Goal: Information Seeking & Learning: Understand process/instructions

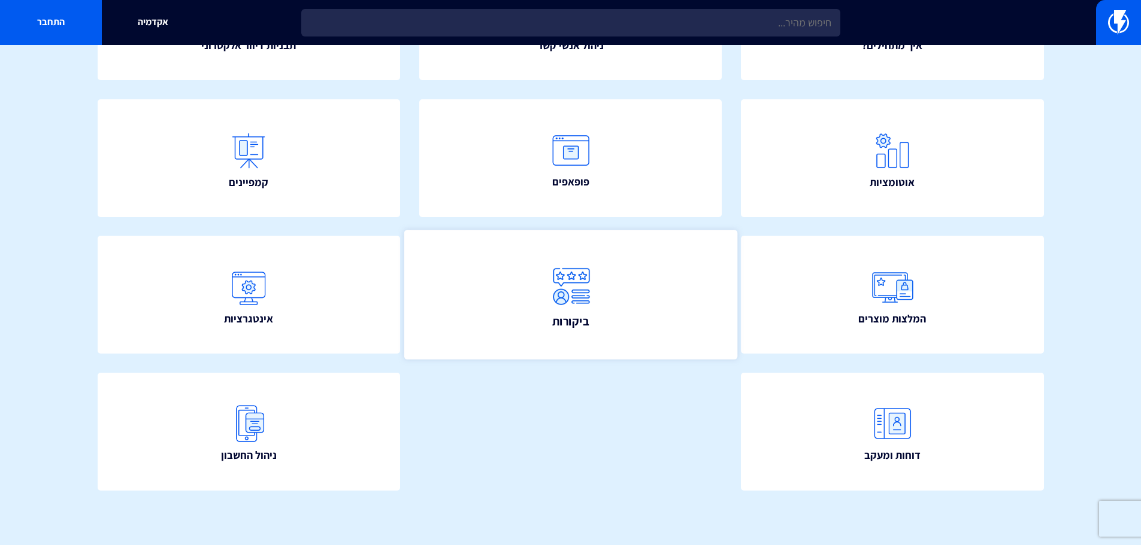
click at [578, 313] on span "ביקורות" at bounding box center [570, 321] width 37 height 17
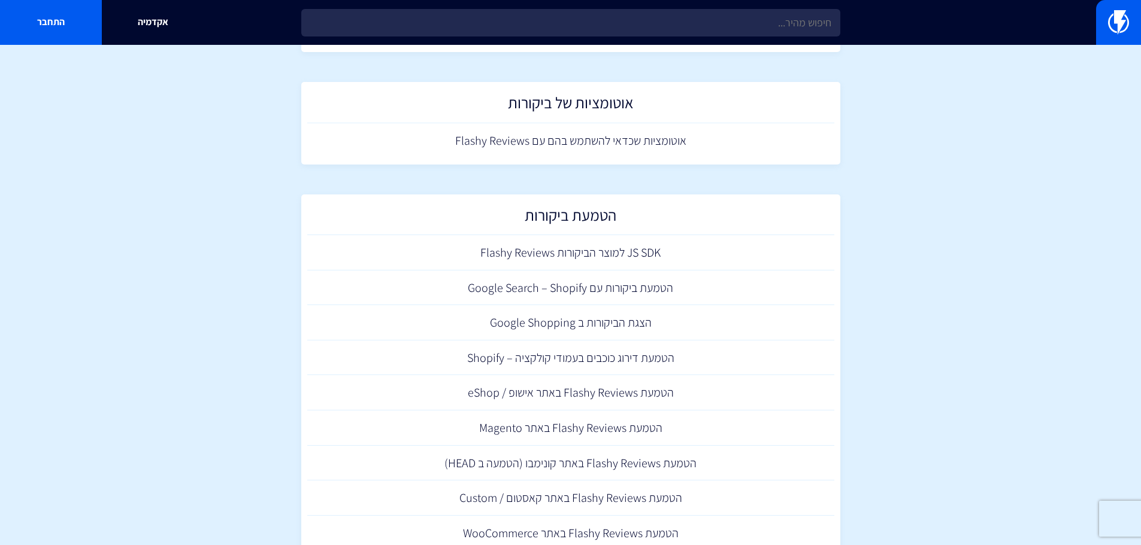
scroll to position [316, 0]
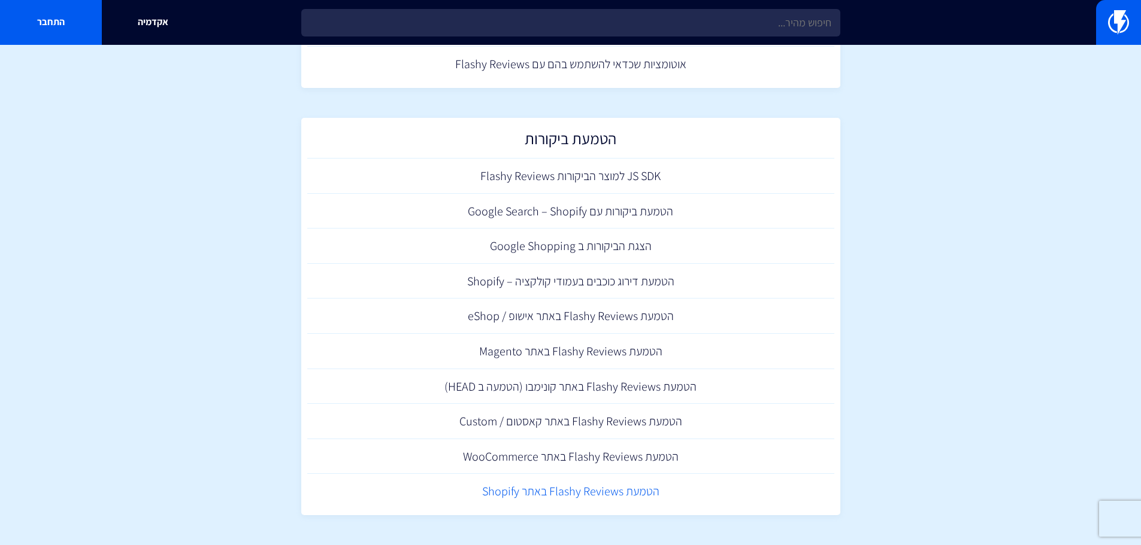
click at [644, 497] on link "הטמעת Flashy Reviews באתר Shopify" at bounding box center [570, 491] width 527 height 35
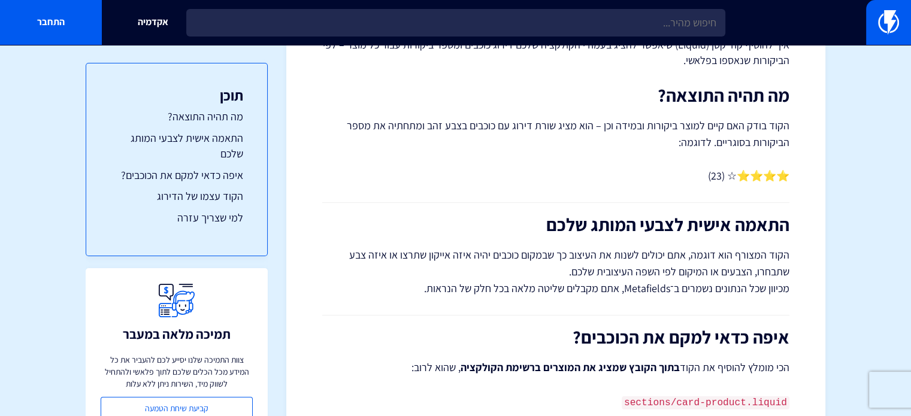
scroll to position [120, 0]
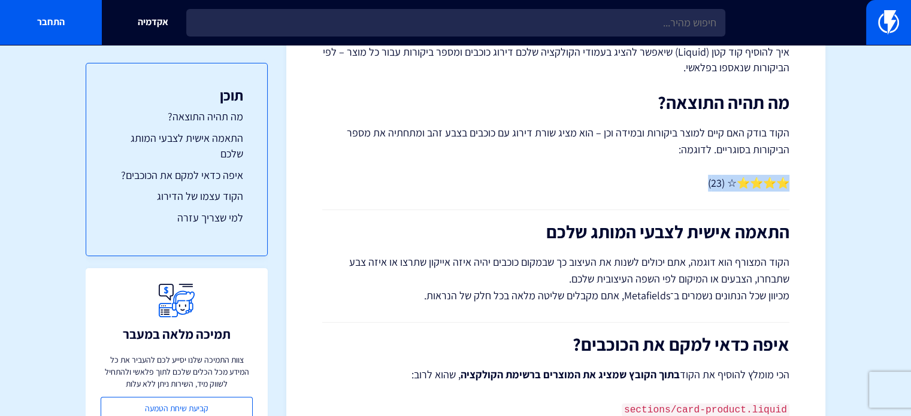
drag, startPoint x: 795, startPoint y: 187, endPoint x: 677, endPoint y: 184, distance: 118.0
click at [677, 185] on p "הקוד בודק האם קיים למוצר ביקורות ובמידה וכן – הוא מציג שורת דירוג עם כוכבים בצב…" at bounding box center [555, 158] width 467 height 67
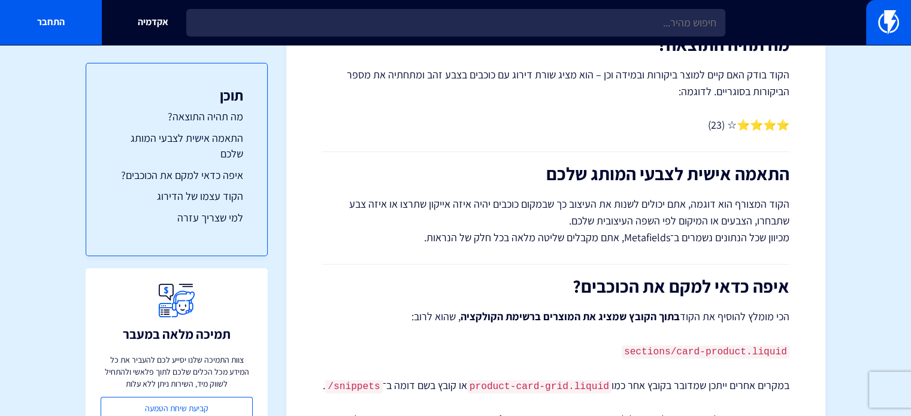
scroll to position [165, 0]
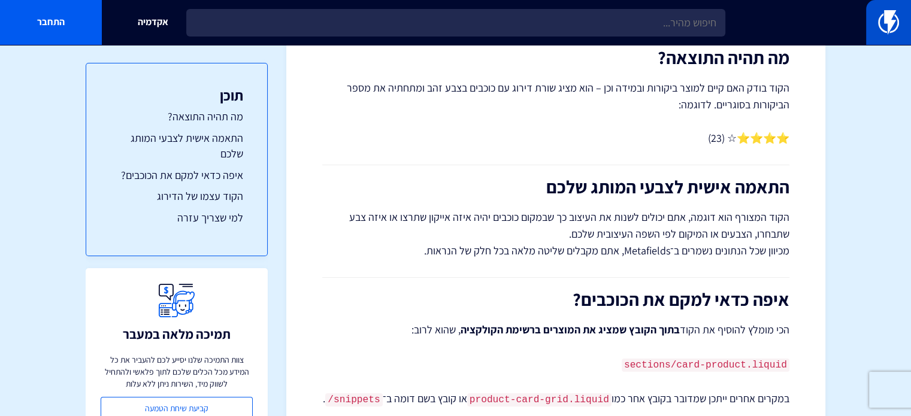
click at [878, 27] on img at bounding box center [888, 22] width 21 height 24
